Goal: Find specific page/section: Find specific page/section

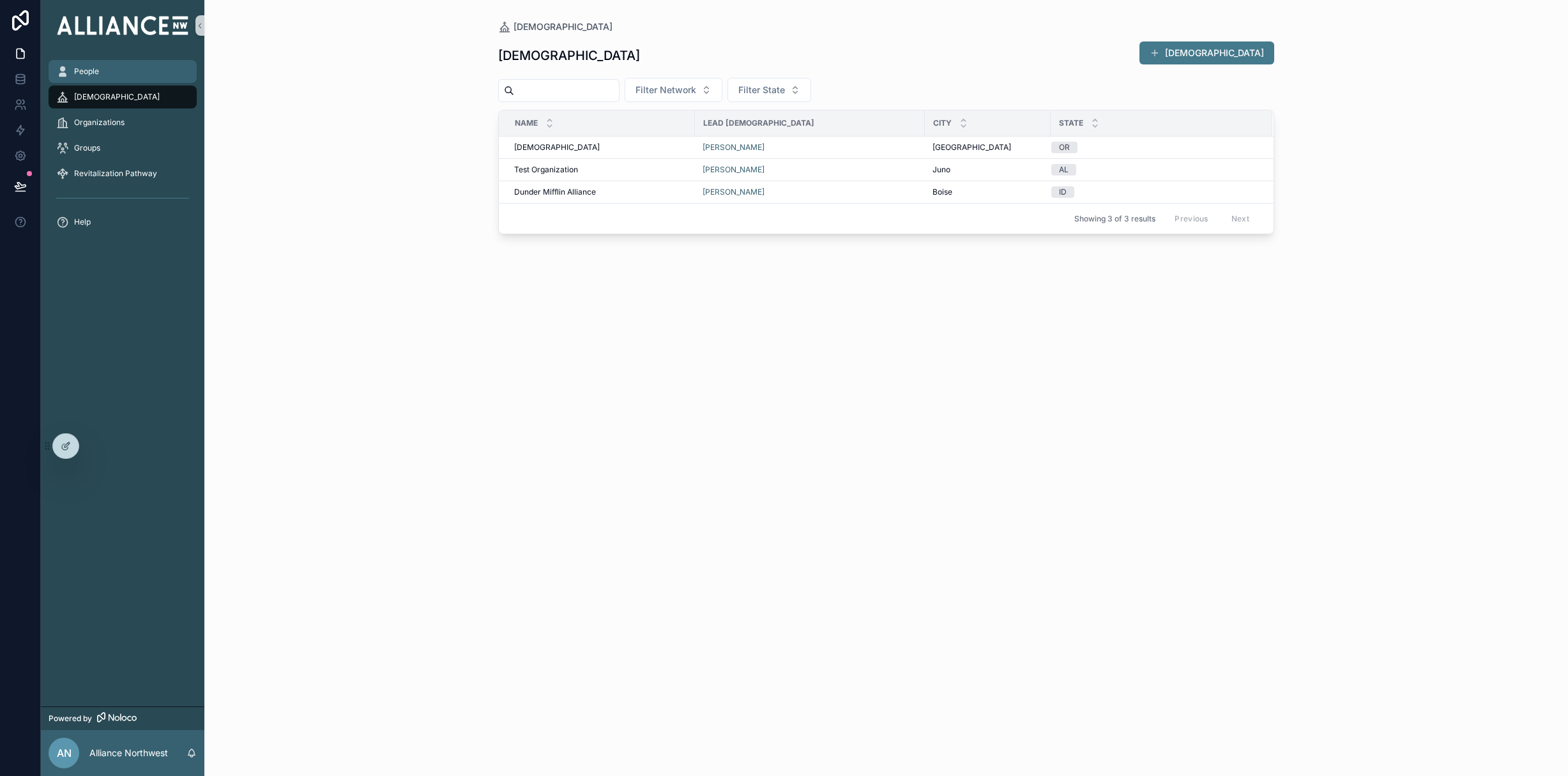
click at [103, 69] on div "People" at bounding box center [123, 72] width 133 height 20
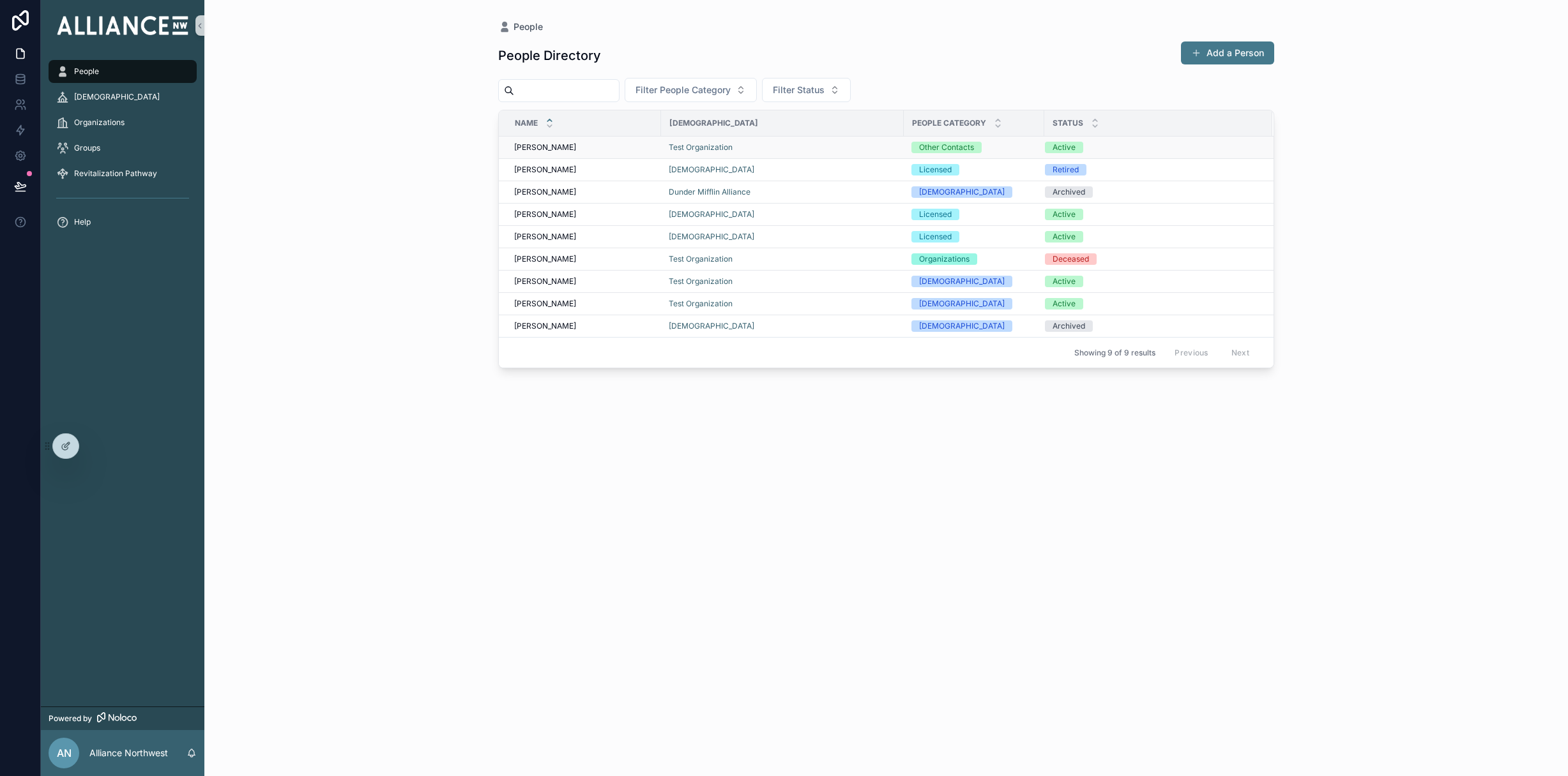
click at [560, 143] on span "[PERSON_NAME]" at bounding box center [545, 148] width 62 height 10
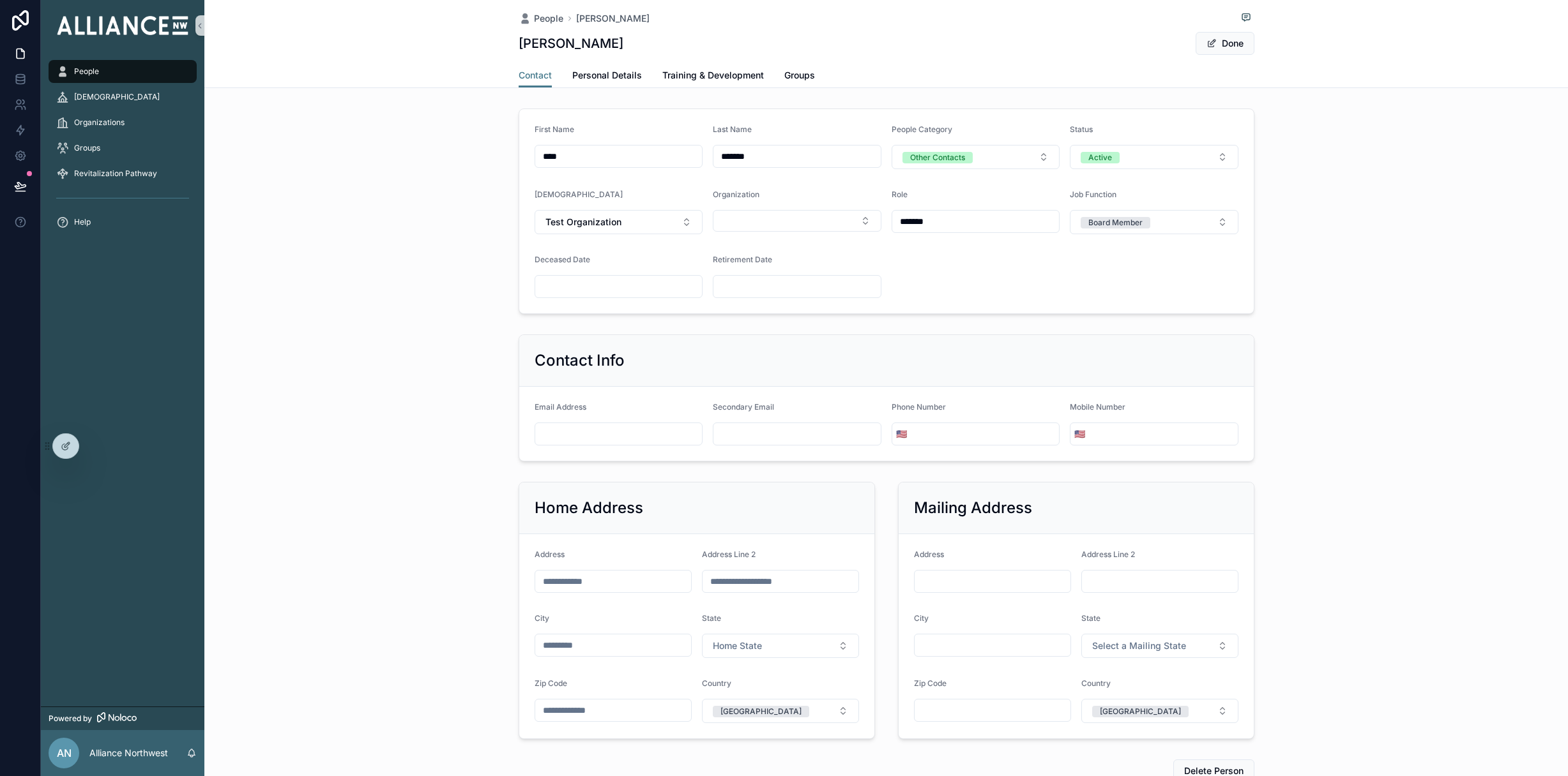
click at [256, 217] on div "First Name **** Last Name ******* People Category Other Contacts Status Active …" at bounding box center [886, 211] width 1364 height 216
click at [547, 18] on span "People" at bounding box center [549, 18] width 29 height 12
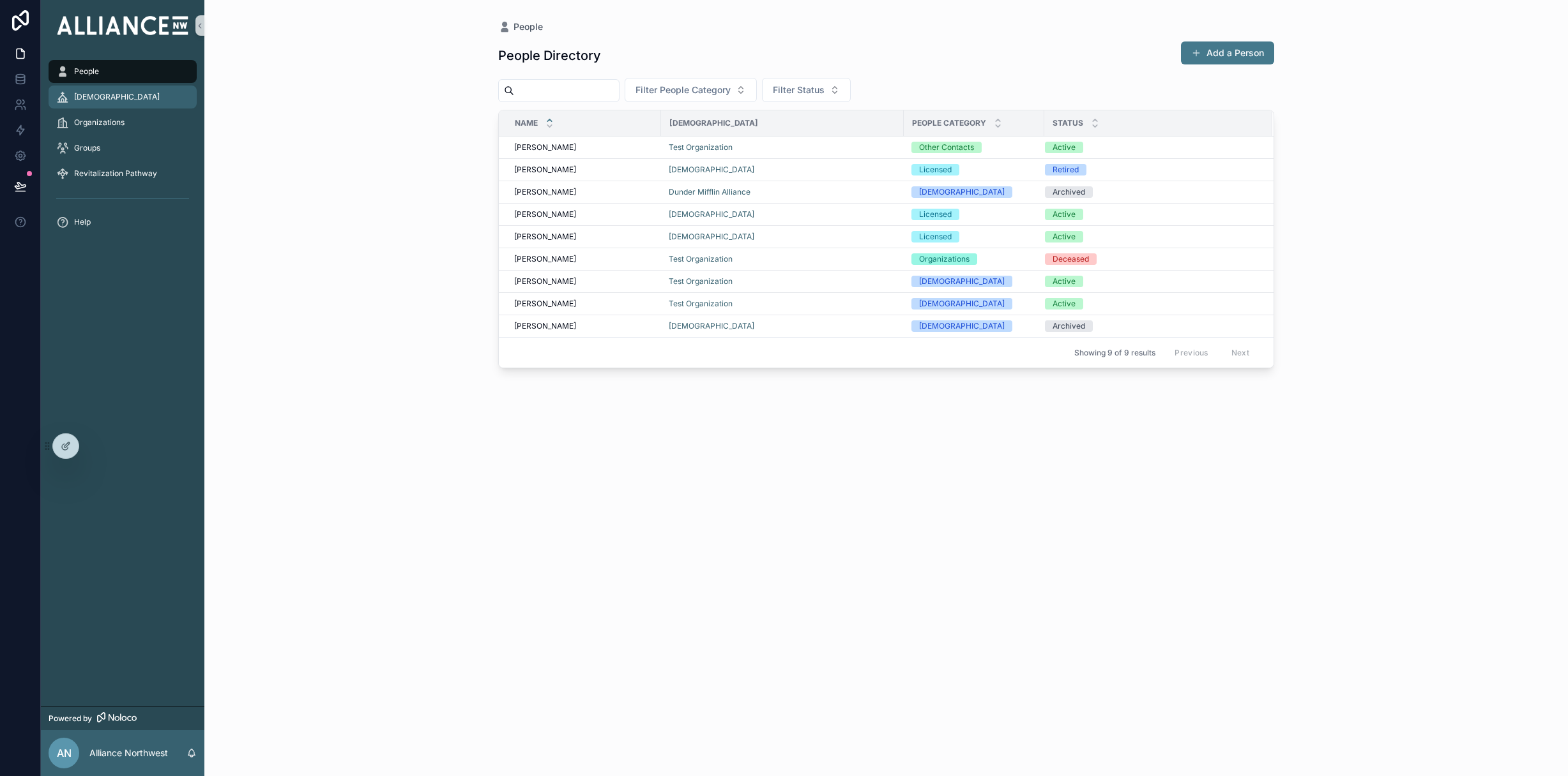
click at [133, 94] on div "[DEMOGRAPHIC_DATA]" at bounding box center [123, 97] width 133 height 20
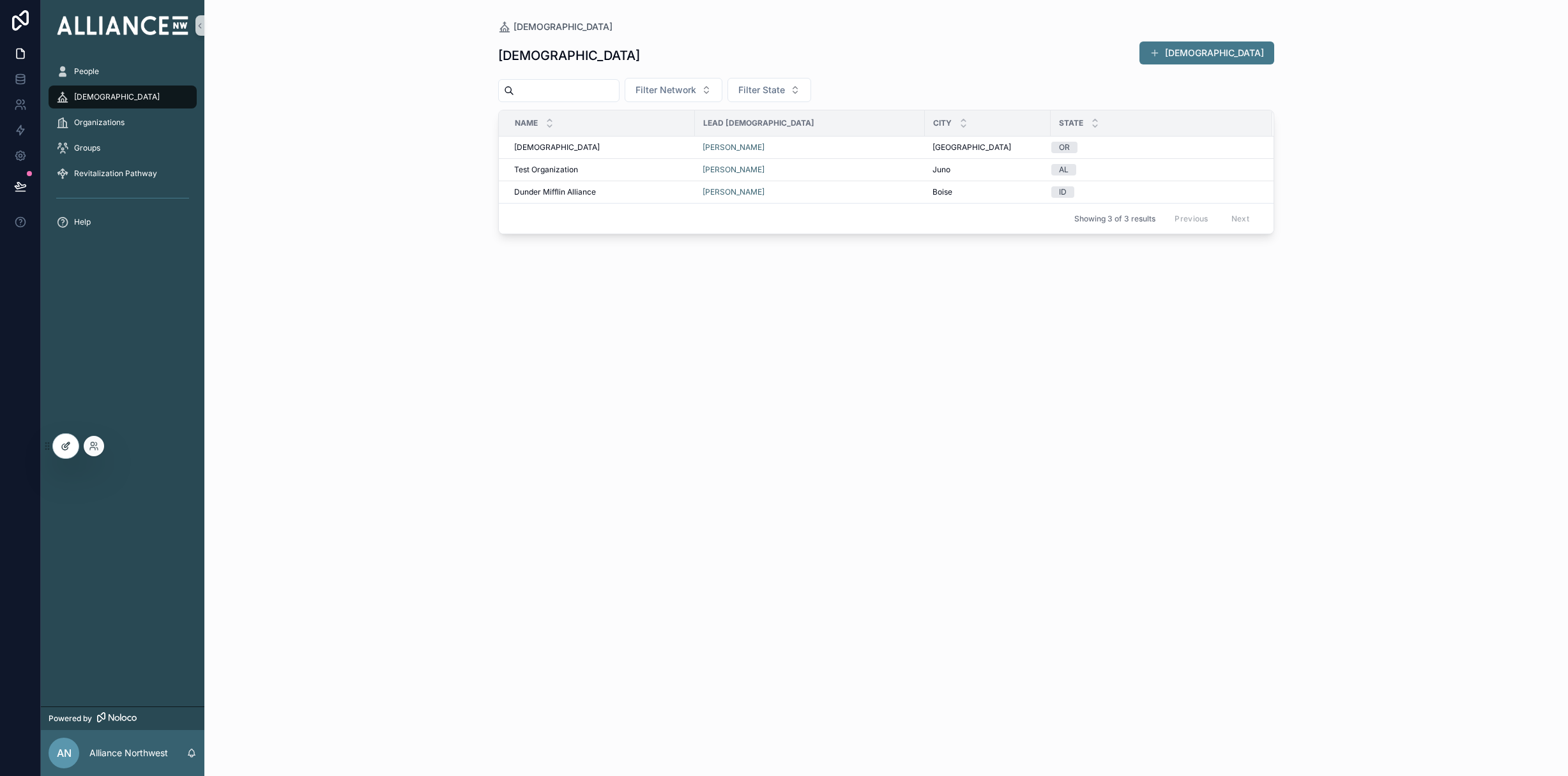
click at [63, 445] on icon at bounding box center [66, 446] width 10 height 10
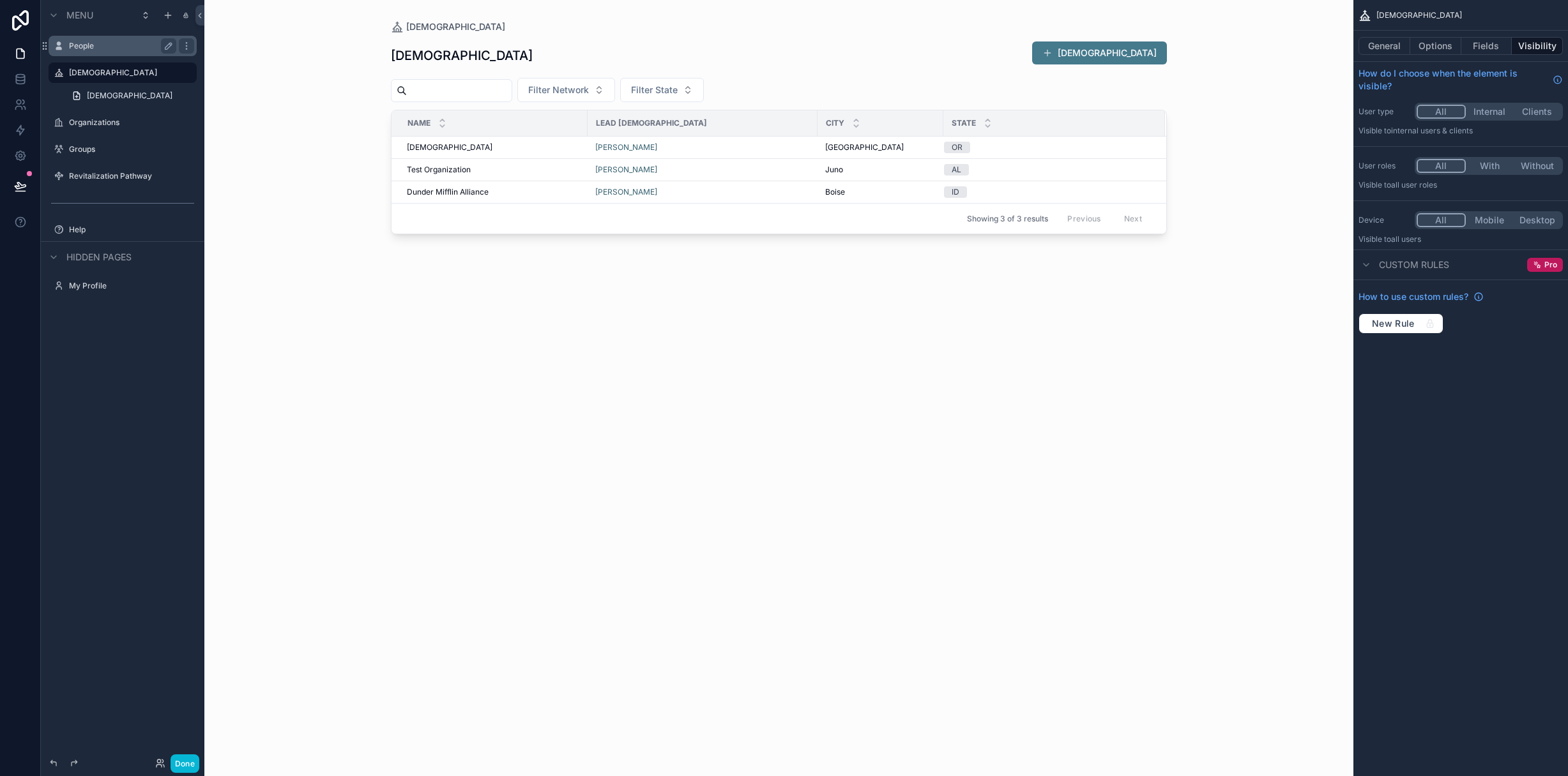
click at [105, 48] on label "People" at bounding box center [120, 46] width 102 height 10
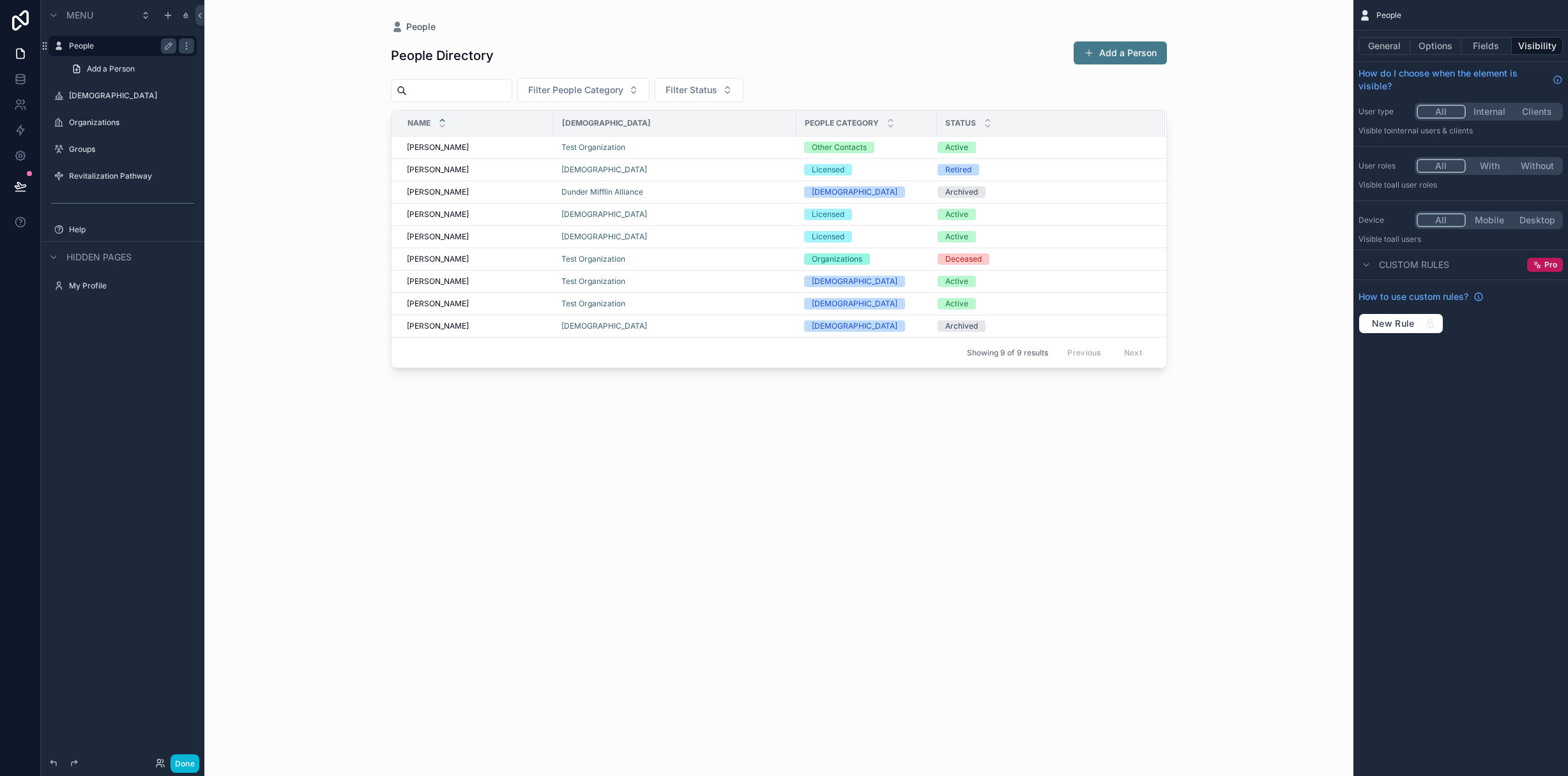
click at [438, 144] on div "scrollable content" at bounding box center [779, 380] width 817 height 761
click at [428, 147] on span "[PERSON_NAME]" at bounding box center [438, 148] width 62 height 10
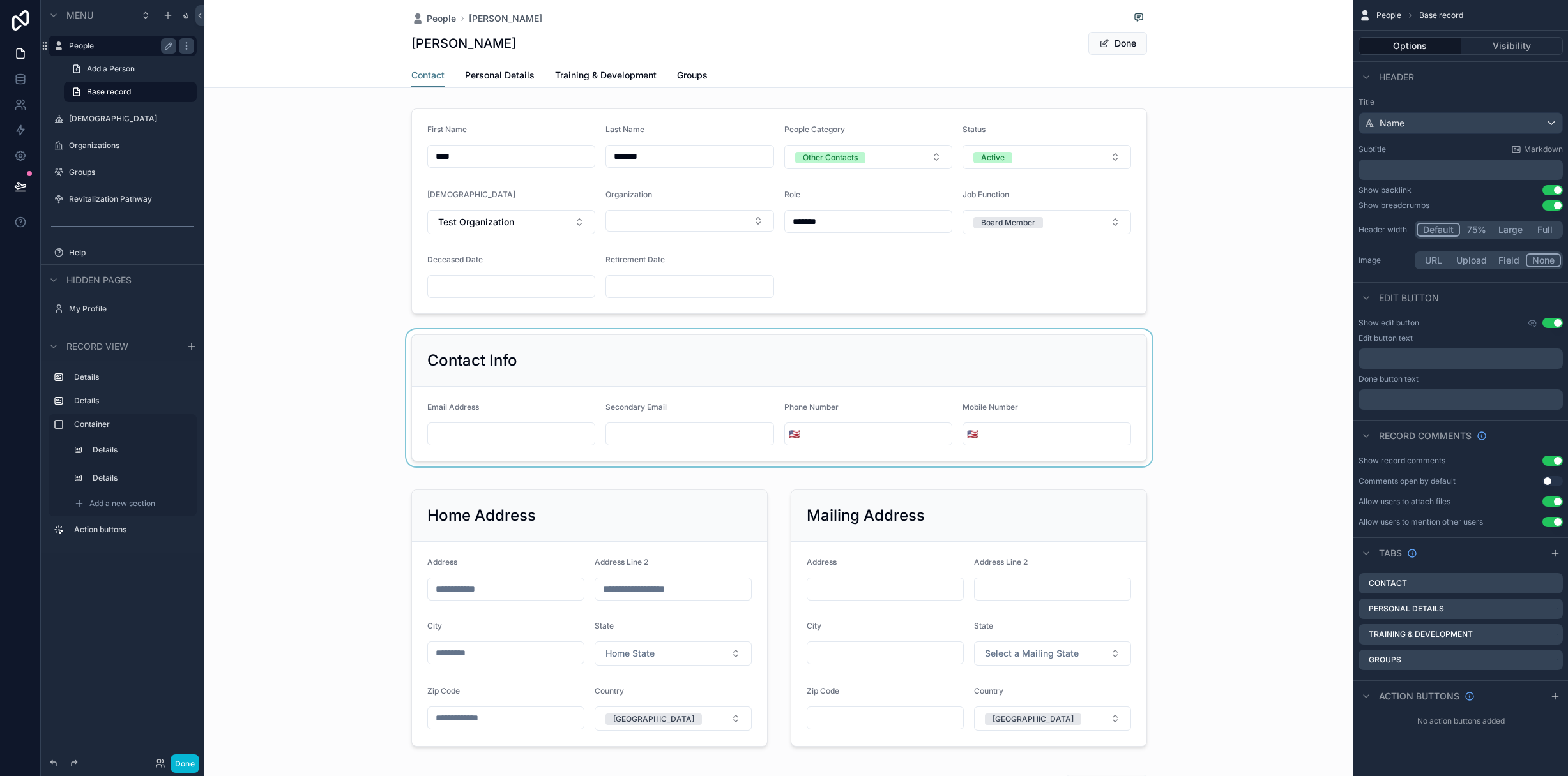
click at [711, 434] on div "scrollable content" at bounding box center [779, 398] width 1149 height 138
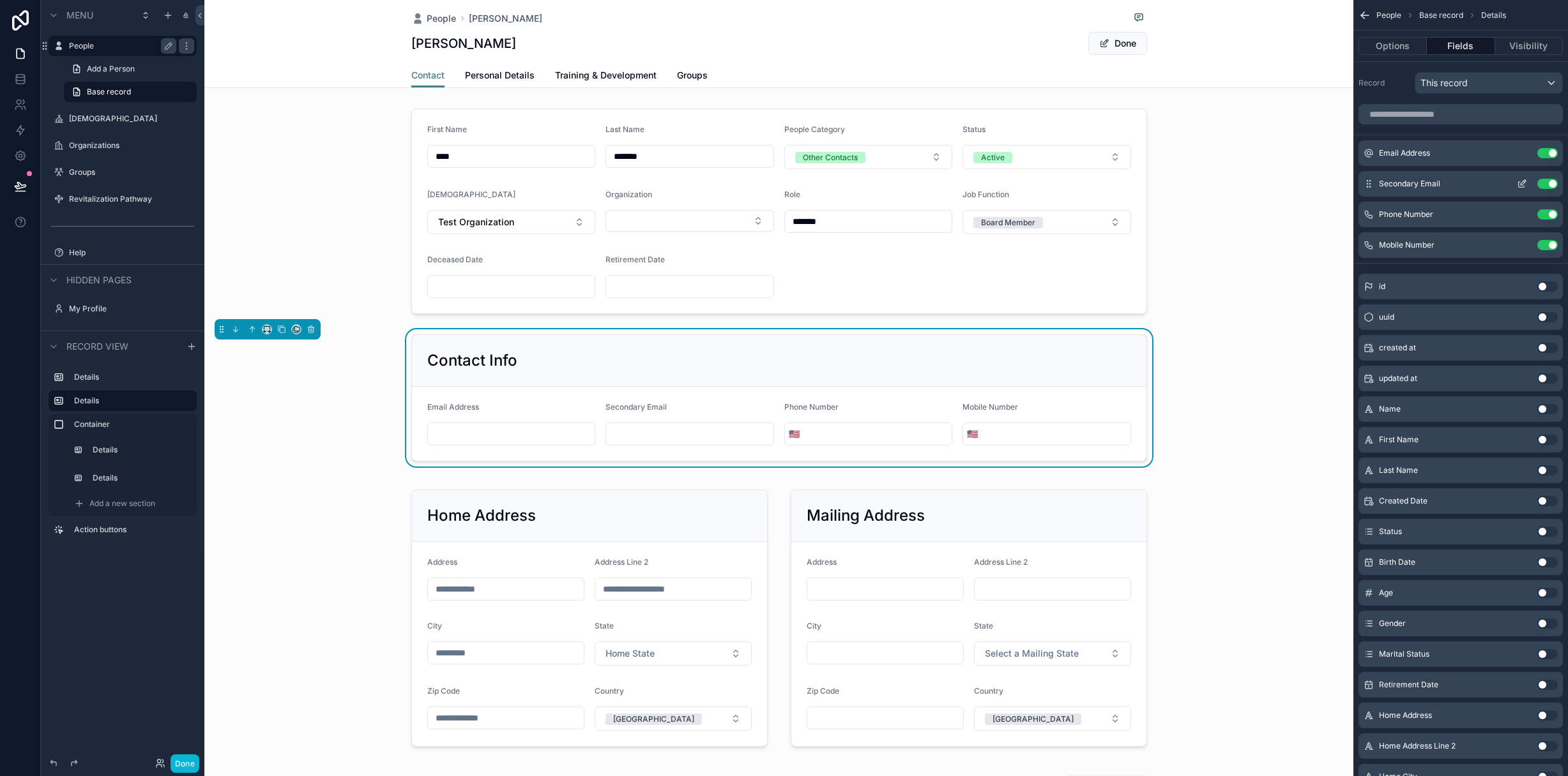
drag, startPoint x: 1518, startPoint y: 184, endPoint x: 1526, endPoint y: 184, distance: 8.0
click at [1519, 184] on icon "scrollable content" at bounding box center [1522, 185] width 6 height 6
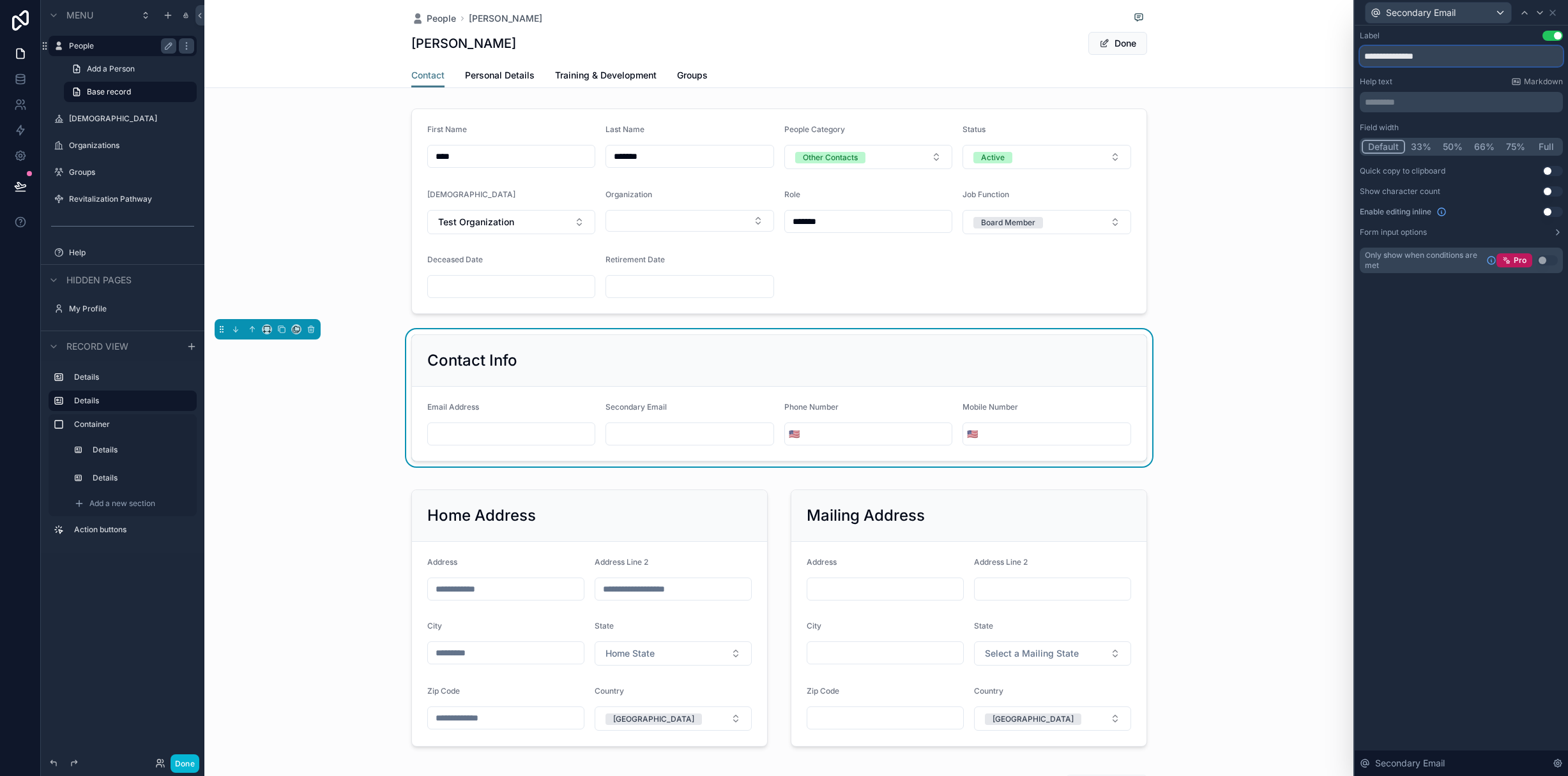
click at [1391, 59] on input "**********" at bounding box center [1461, 56] width 203 height 20
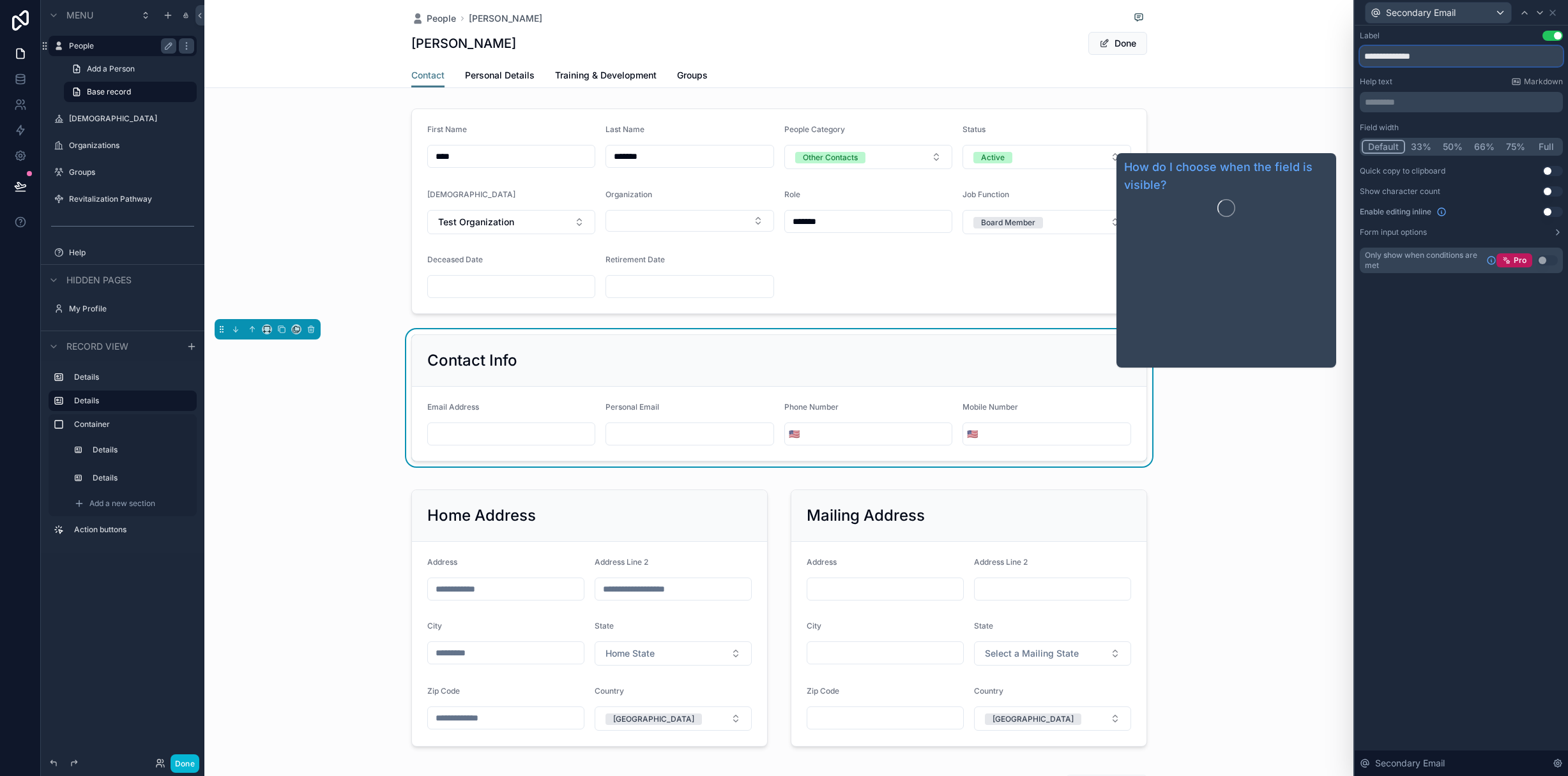
type input "**********"
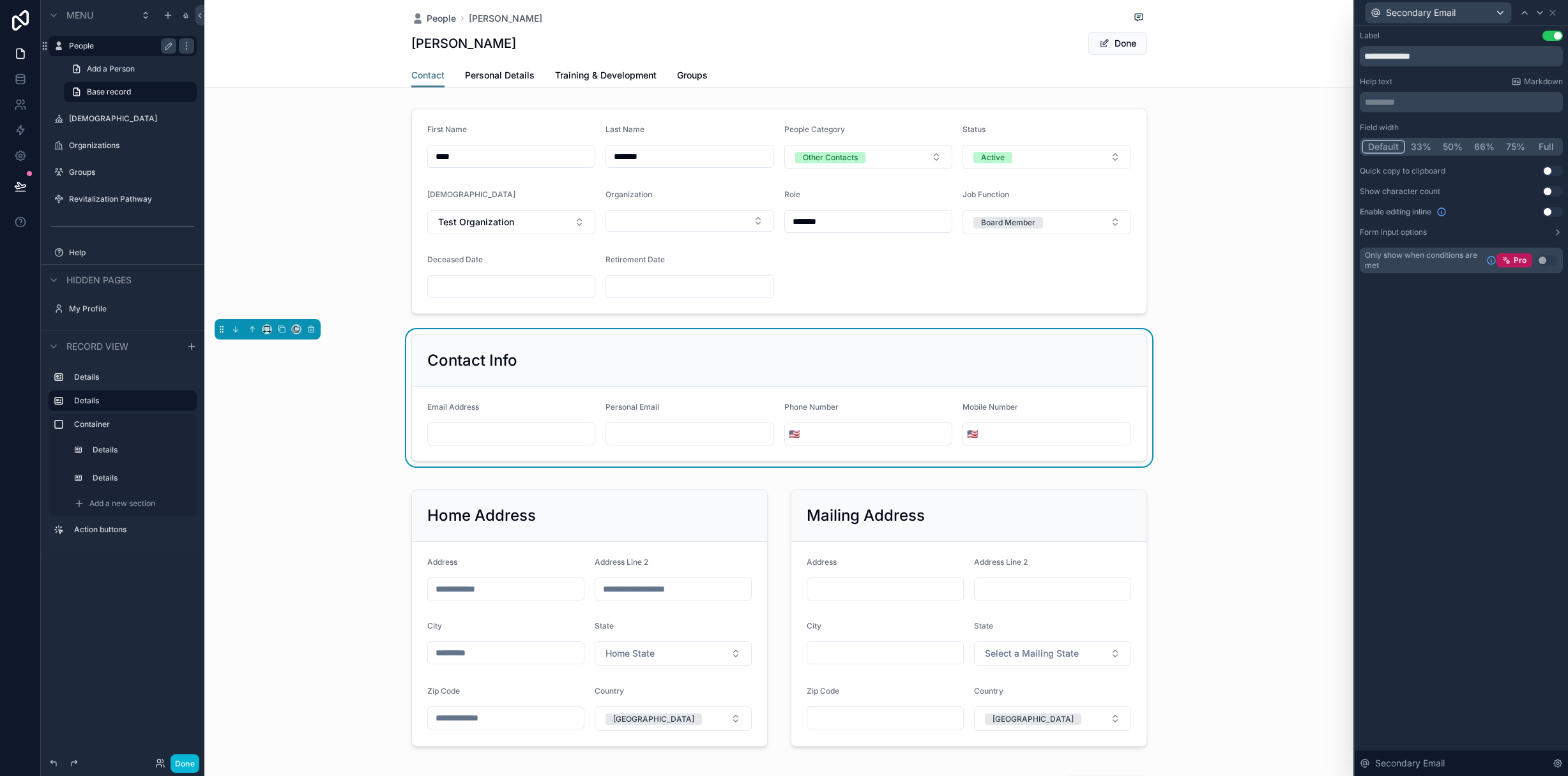
click at [1488, 397] on div "**********" at bounding box center [1461, 401] width 214 height 751
click at [1554, 12] on icon at bounding box center [1553, 12] width 10 height 10
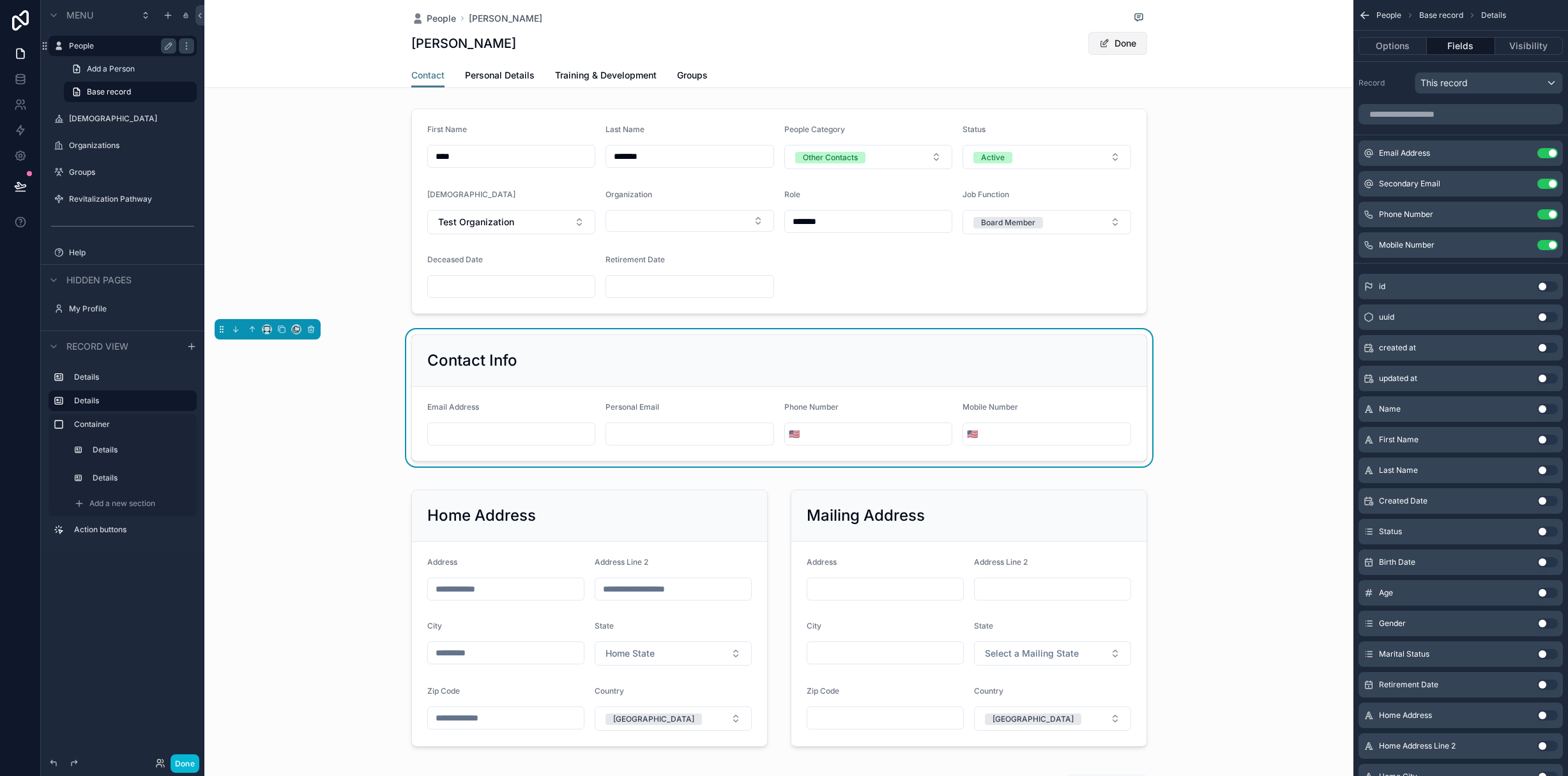
click at [1126, 44] on button "Done" at bounding box center [1117, 43] width 59 height 23
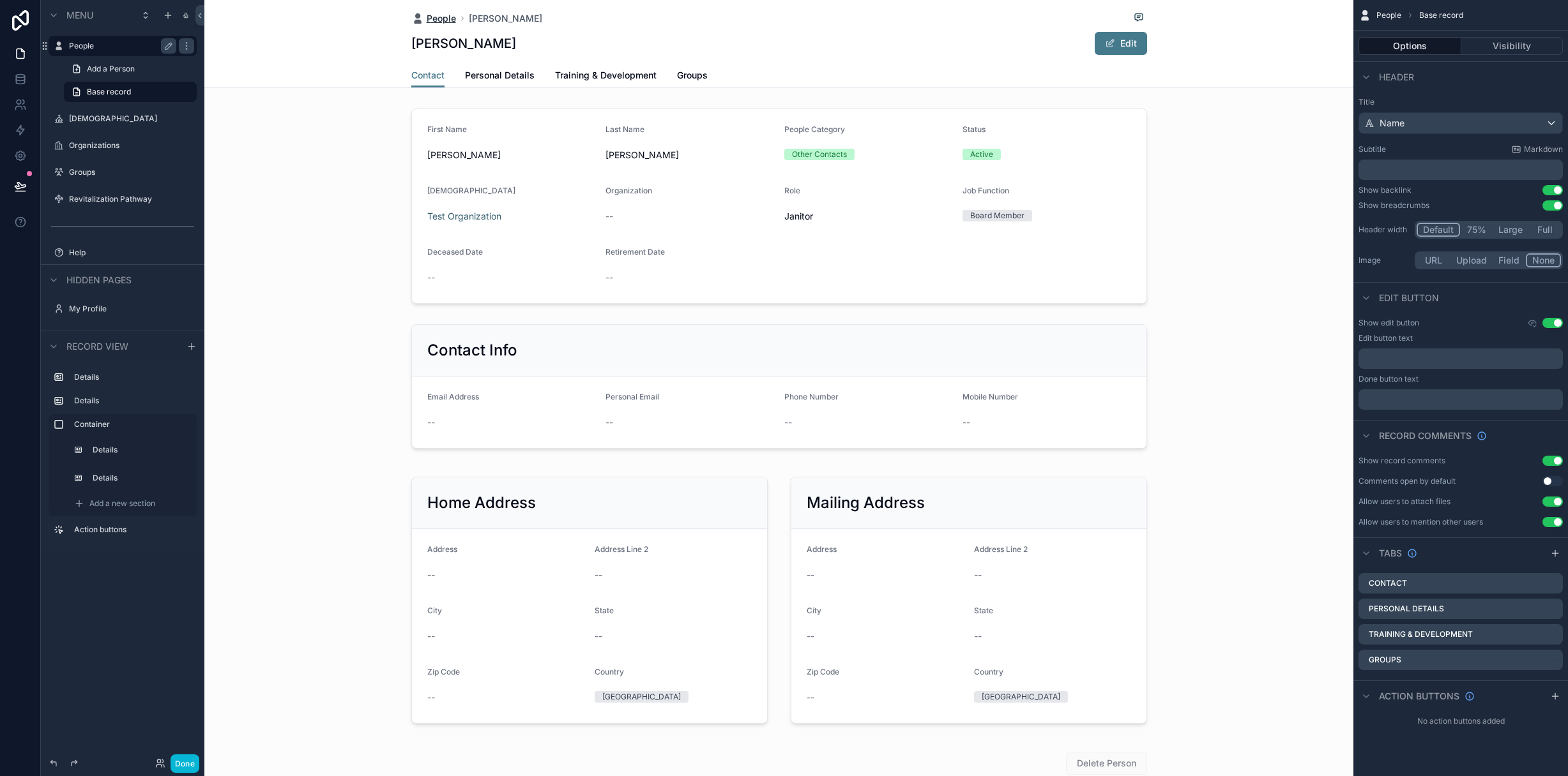
click at [429, 16] on span "People" at bounding box center [441, 18] width 29 height 12
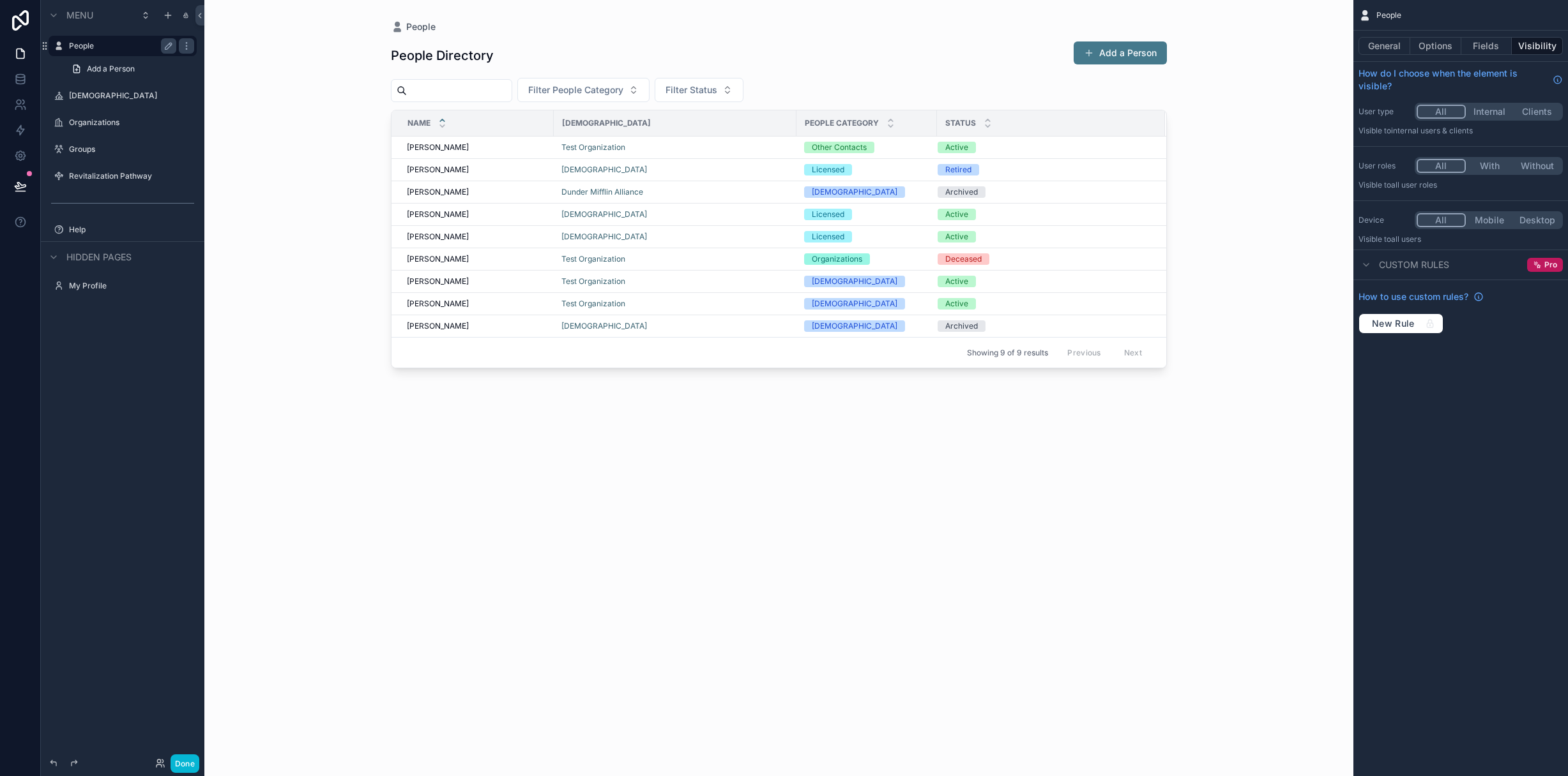
click at [1127, 56] on button "Add a Person" at bounding box center [1119, 53] width 93 height 23
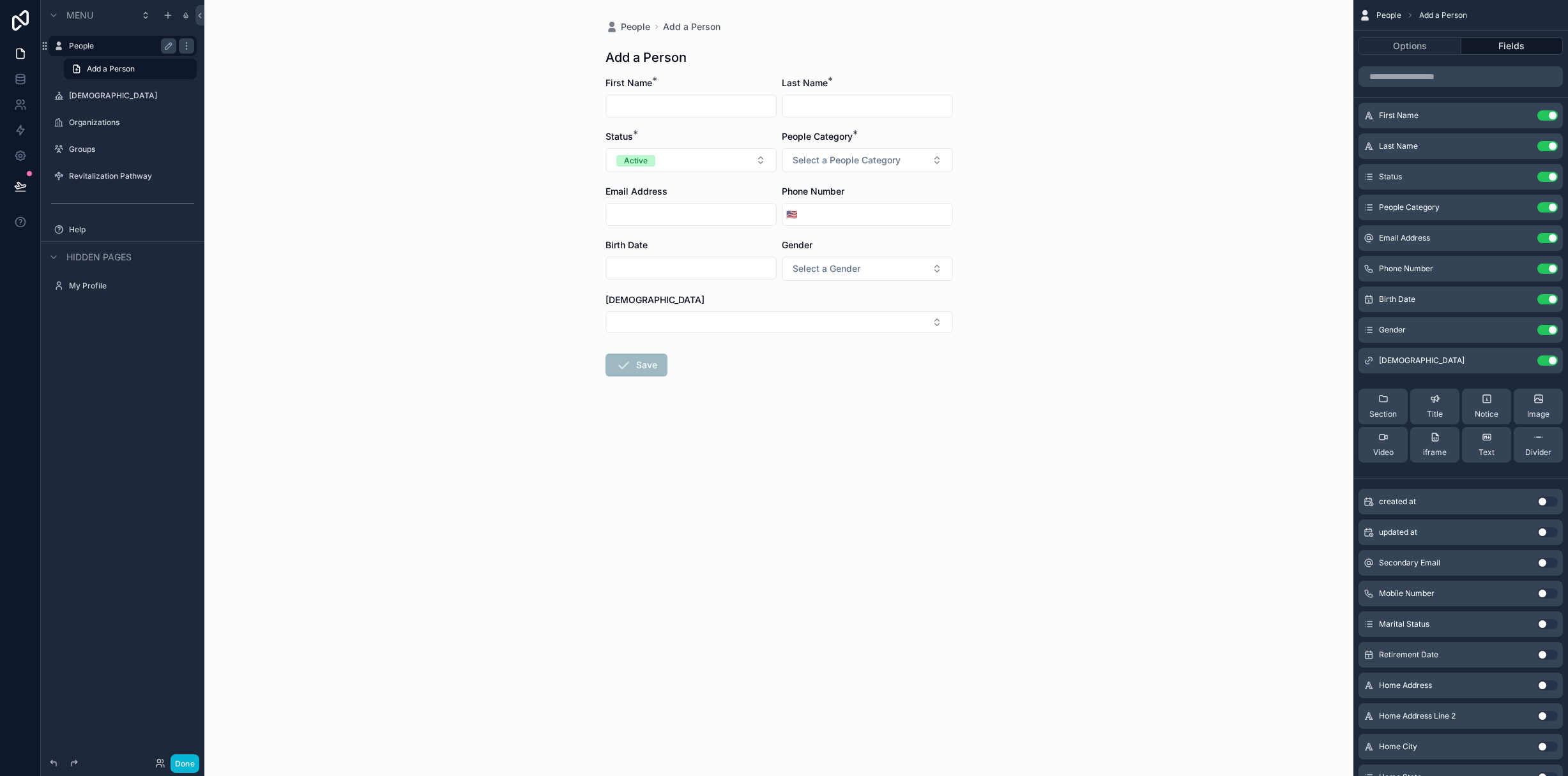
click at [93, 43] on label "People" at bounding box center [120, 46] width 102 height 10
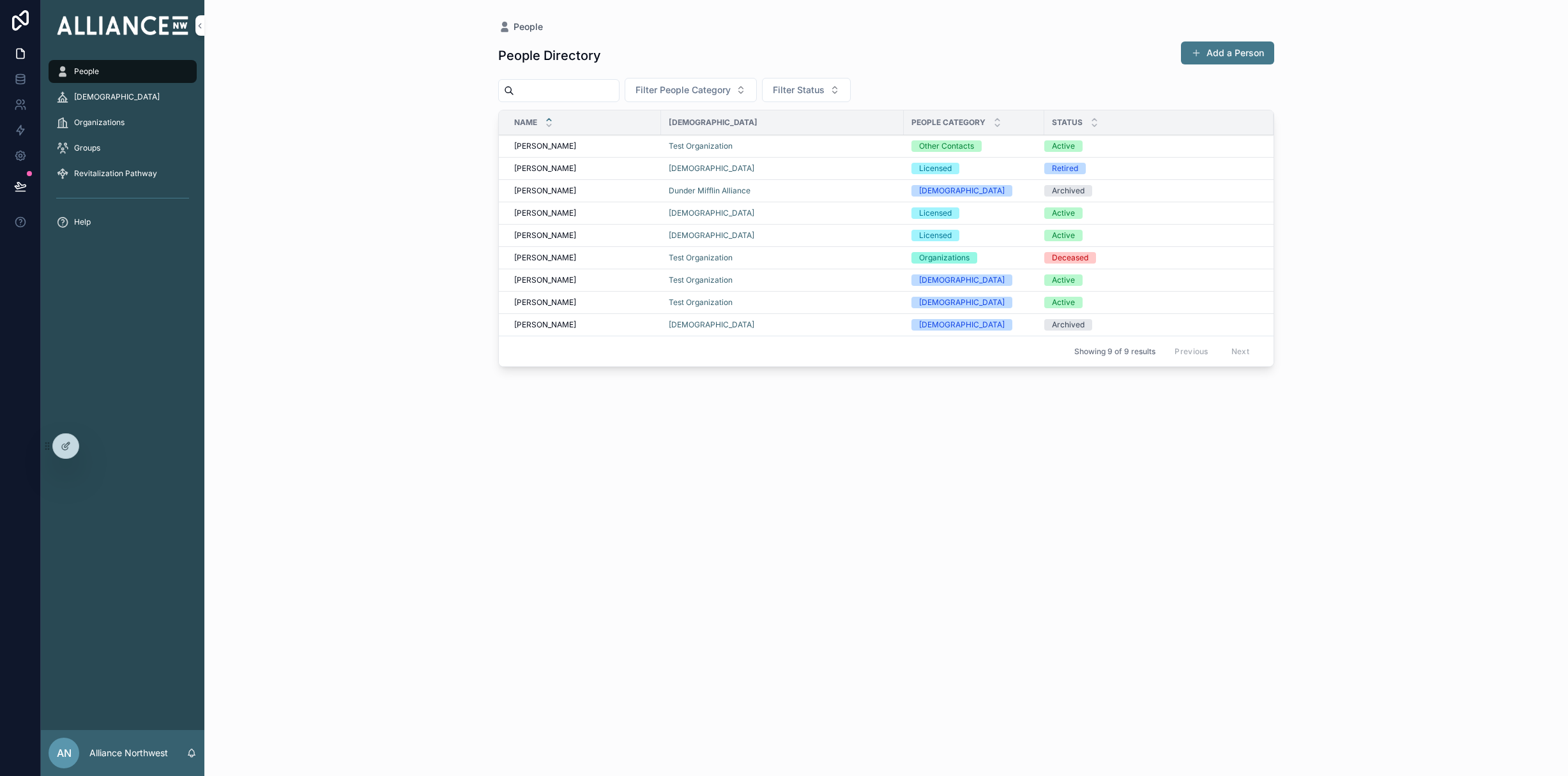
click at [537, 233] on span "[PERSON_NAME]" at bounding box center [545, 236] width 62 height 10
